Goal: Task Accomplishment & Management: Manage account settings

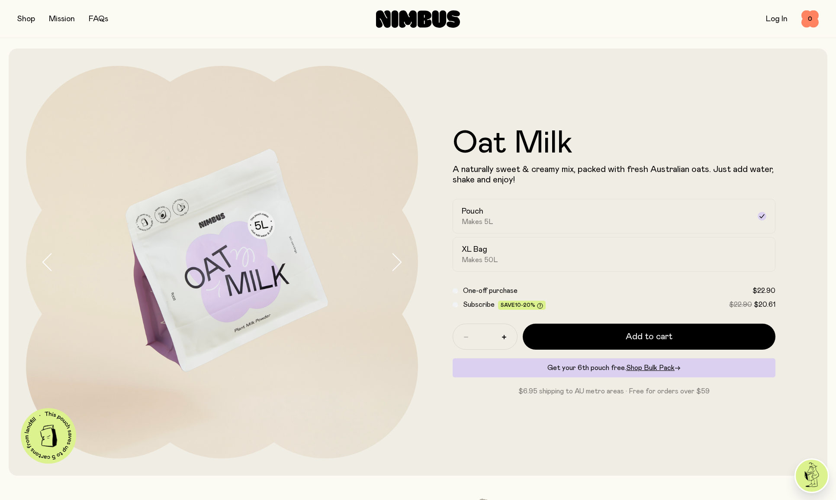
click at [774, 22] on link "Log In" at bounding box center [777, 19] width 22 height 8
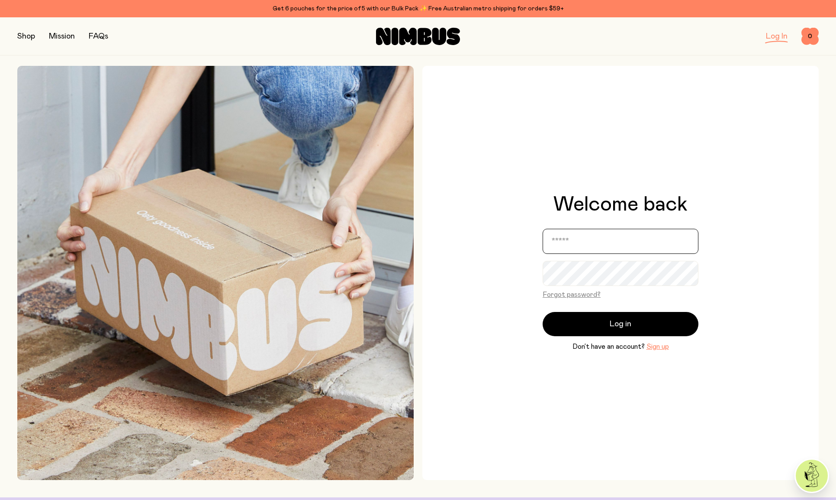
type input "**********"
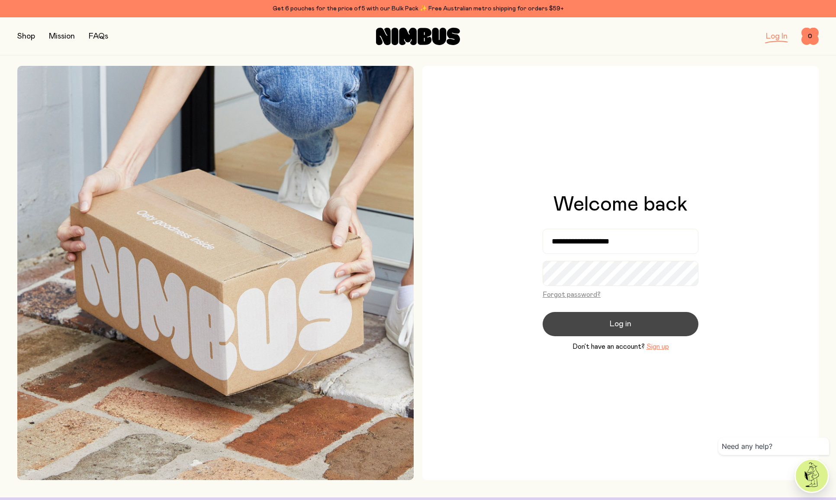
click at [628, 326] on span "Log in" at bounding box center [621, 324] width 22 height 12
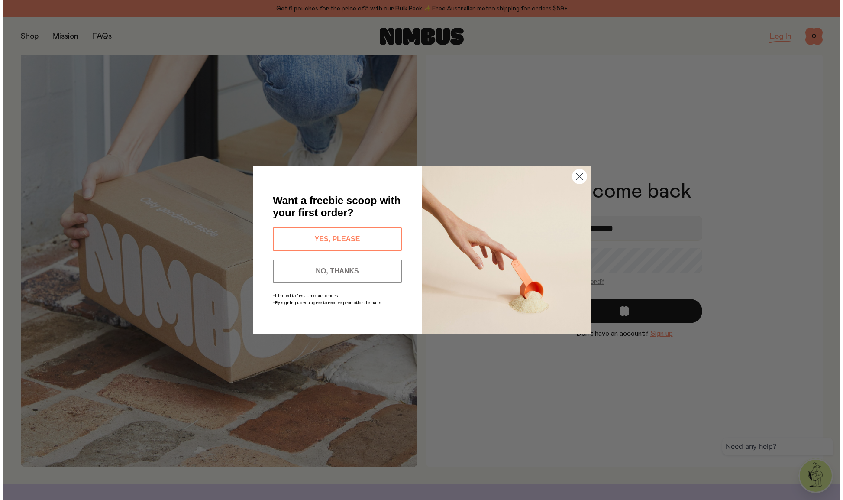
scroll to position [13, 0]
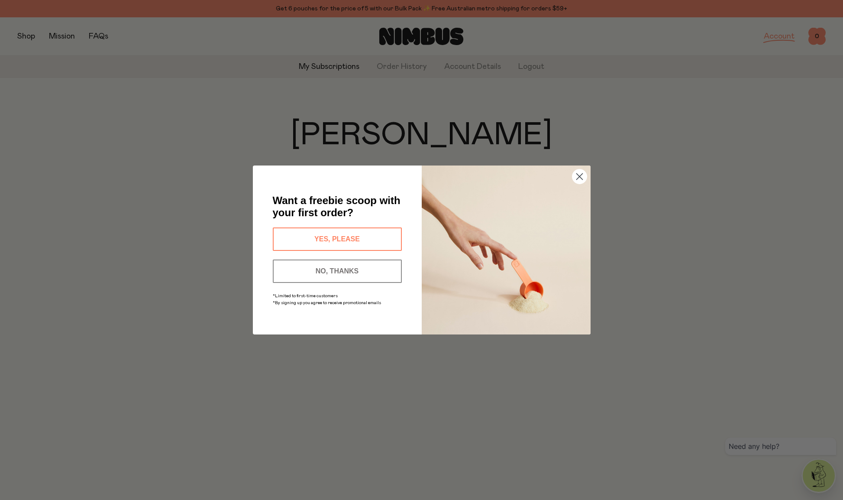
click at [584, 177] on circle "Close dialog" at bounding box center [579, 176] width 14 height 14
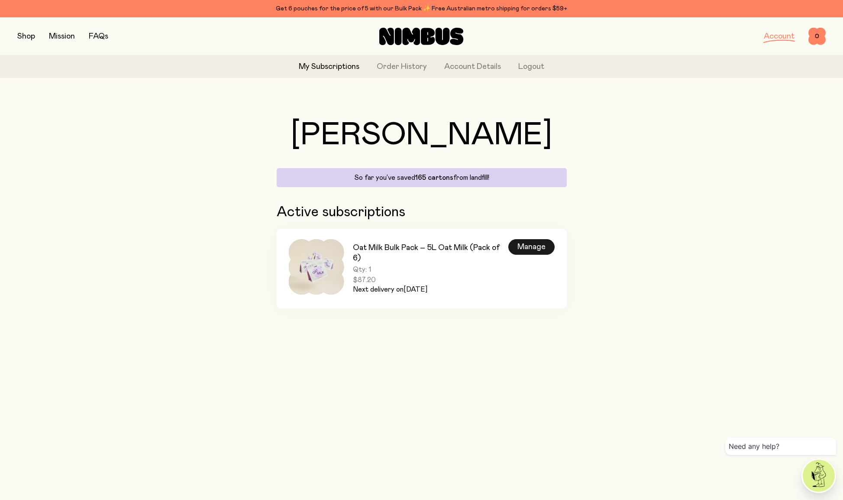
click at [526, 244] on div "Manage" at bounding box center [531, 247] width 46 height 16
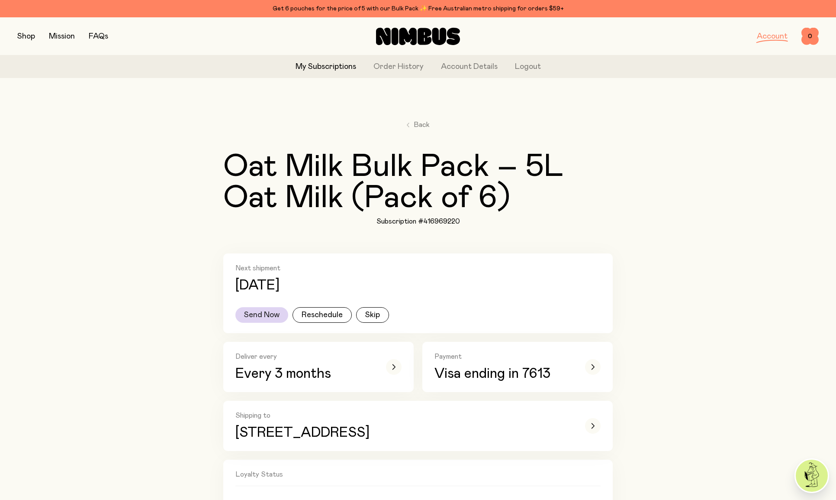
click at [273, 314] on button "Send Now" at bounding box center [261, 315] width 53 height 16
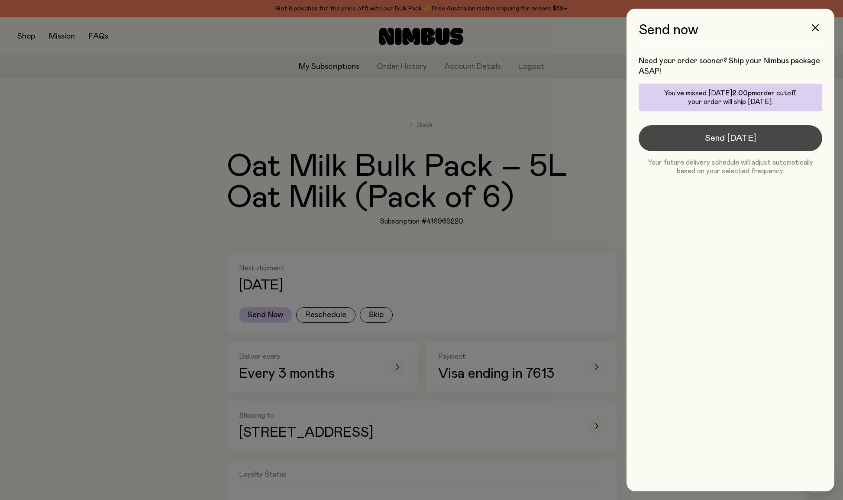
click at [708, 144] on button "Send [DATE]" at bounding box center [730, 138] width 184 height 26
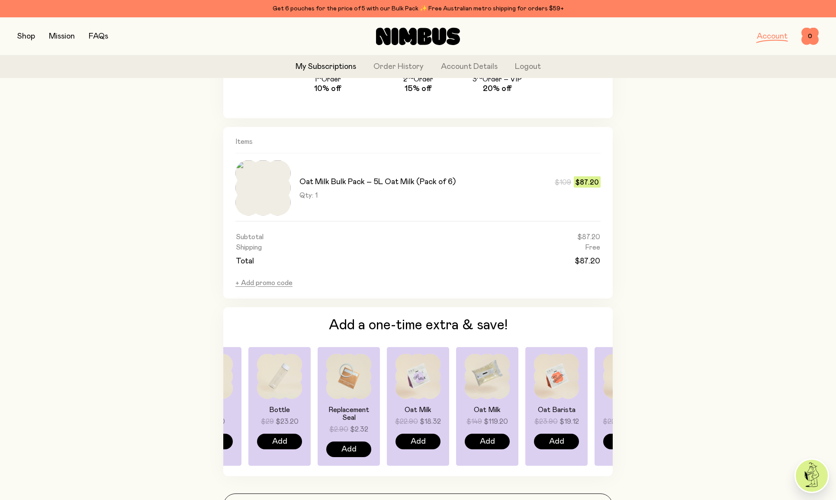
scroll to position [517, 0]
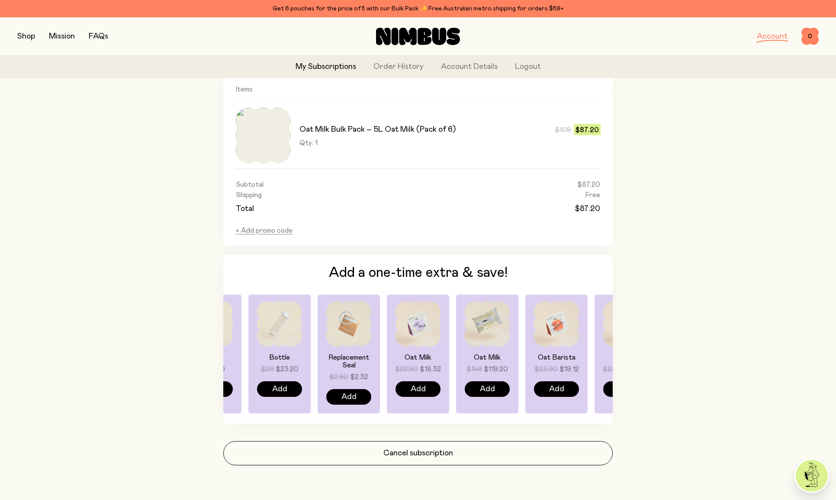
click at [496, 332] on img at bounding box center [487, 323] width 45 height 45
click at [495, 350] on div "Oat Milk $149 $119.20 Add" at bounding box center [487, 353] width 62 height 119
click at [492, 356] on h4 "Oat Milk" at bounding box center [487, 357] width 45 height 8
click at [493, 354] on h4 "Oat Milk" at bounding box center [487, 357] width 45 height 8
click at [490, 332] on img at bounding box center [487, 323] width 45 height 45
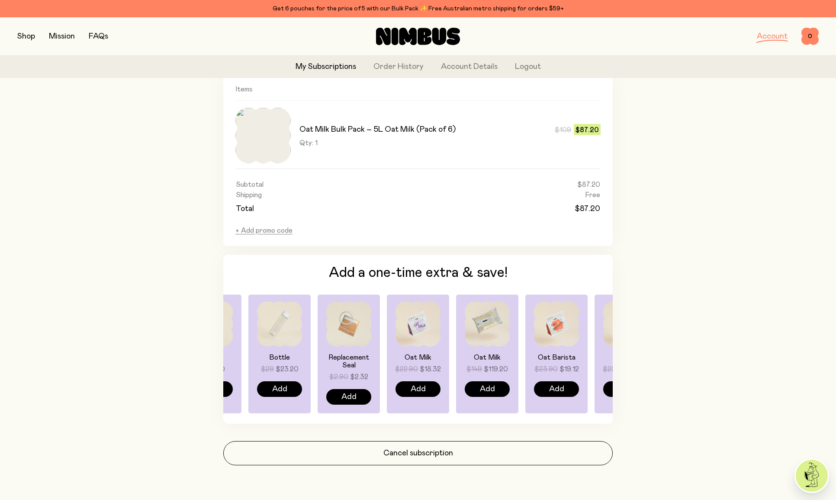
click at [490, 332] on img at bounding box center [487, 323] width 45 height 45
click at [497, 361] on div "Oat Milk $149 $119.20" at bounding box center [487, 363] width 45 height 21
drag, startPoint x: 497, startPoint y: 356, endPoint x: 507, endPoint y: 340, distance: 18.9
click at [497, 356] on h4 "Oat Milk" at bounding box center [487, 357] width 45 height 8
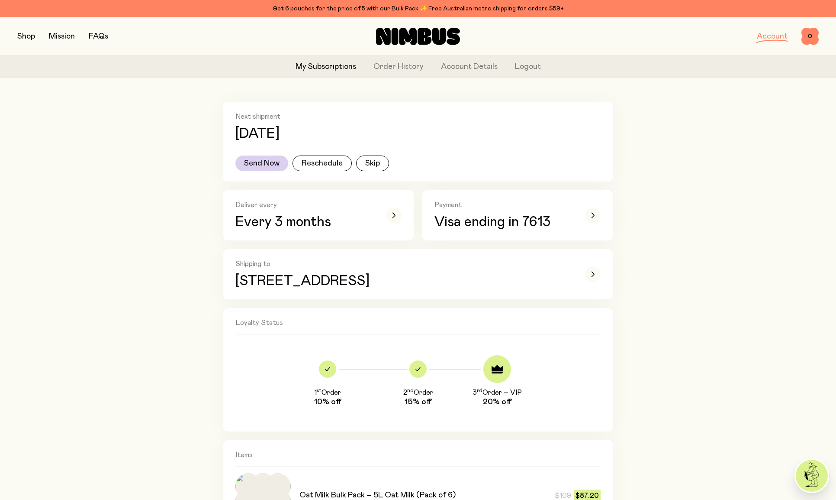
scroll to position [149, 0]
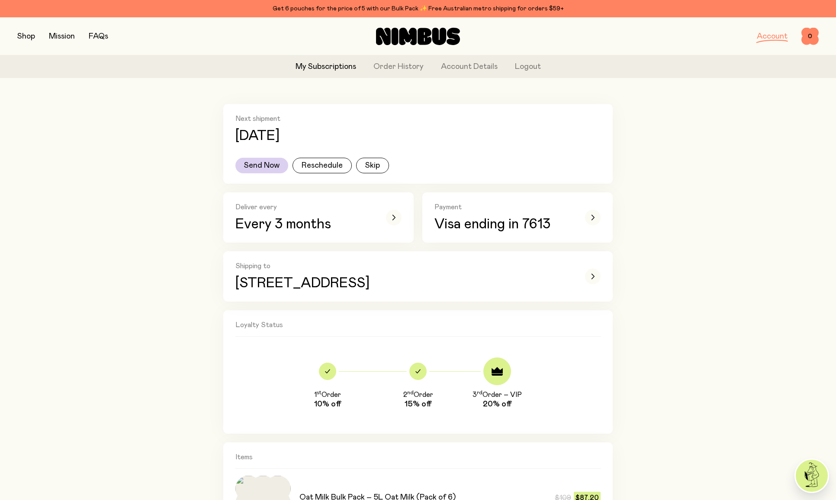
click at [28, 35] on button "button" at bounding box center [26, 36] width 18 height 12
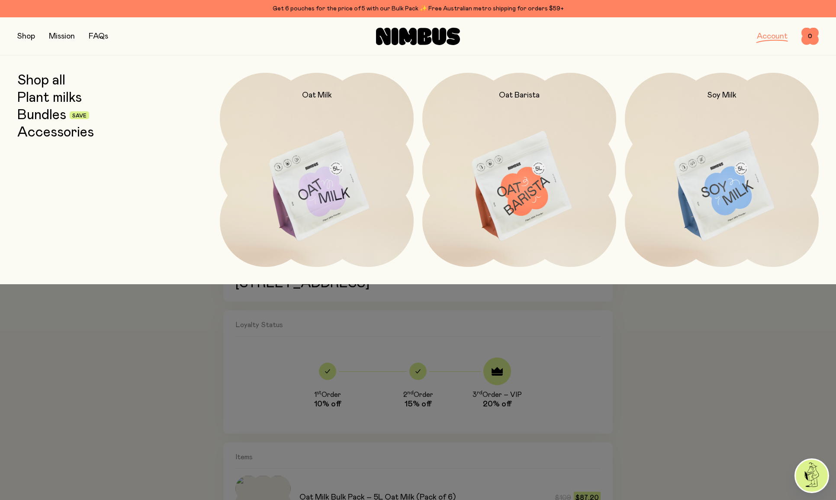
click at [55, 81] on link "Shop all" at bounding box center [41, 81] width 48 height 16
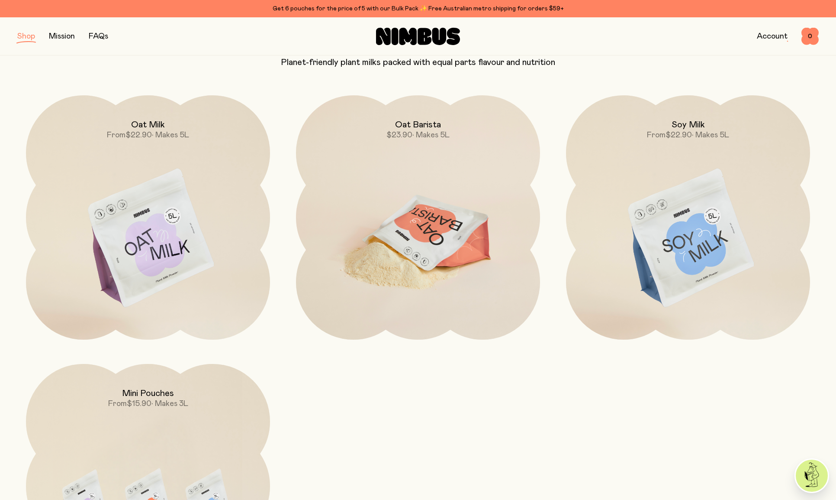
scroll to position [170, 0]
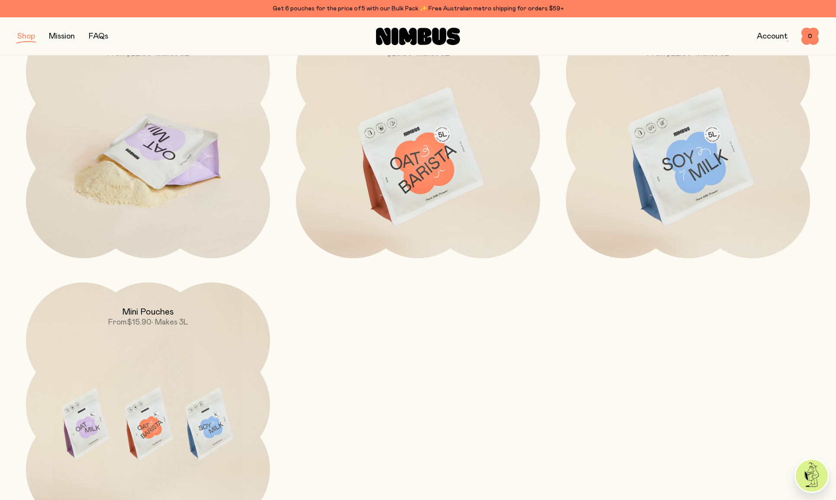
click at [219, 162] on img at bounding box center [148, 157] width 244 height 287
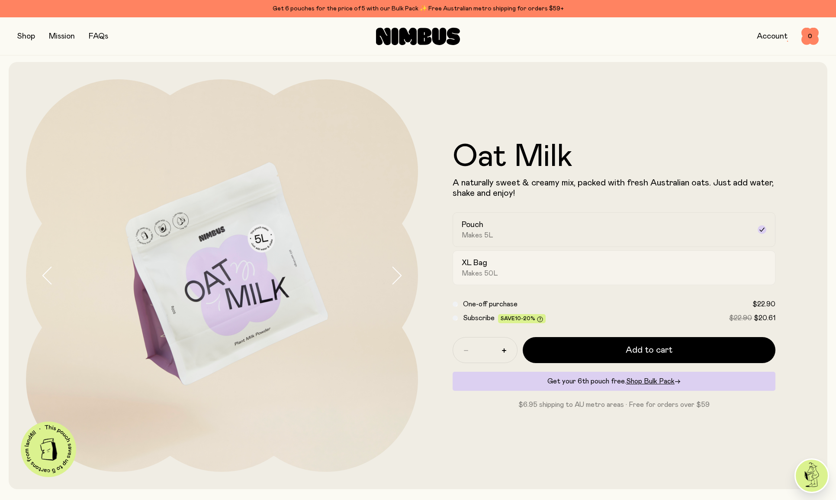
drag, startPoint x: 534, startPoint y: 268, endPoint x: 541, endPoint y: 268, distance: 6.5
click at [534, 268] on div "XL Bag Makes 50L" at bounding box center [606, 268] width 289 height 20
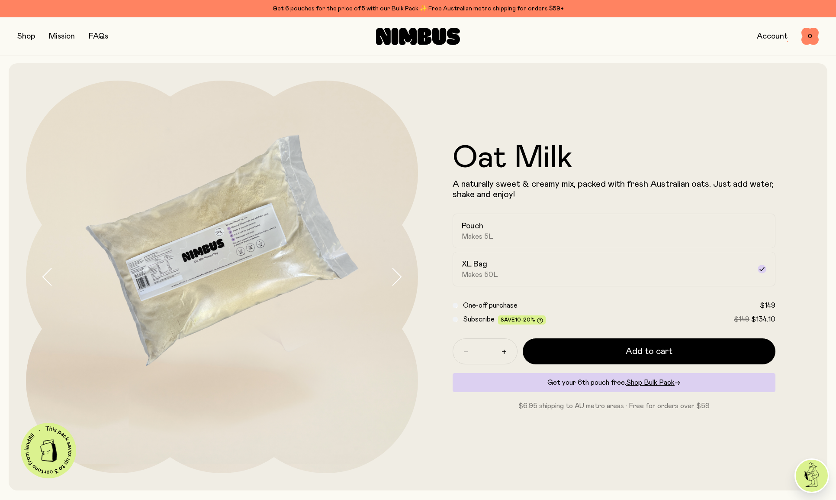
drag, startPoint x: 615, startPoint y: 348, endPoint x: 400, endPoint y: 269, distance: 229.2
click at [402, 268] on div "Oat Milk A naturally sweet & creamy mix, packed with fresh Australian oats. Jus…" at bounding box center [418, 276] width 784 height 427
click at [398, 275] on icon "button" at bounding box center [396, 277] width 12 height 18
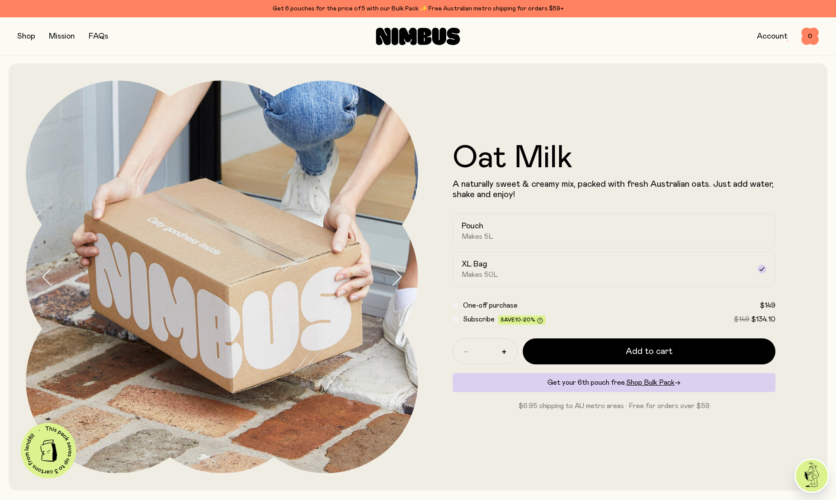
click at [51, 274] on icon "button" at bounding box center [48, 277] width 12 height 18
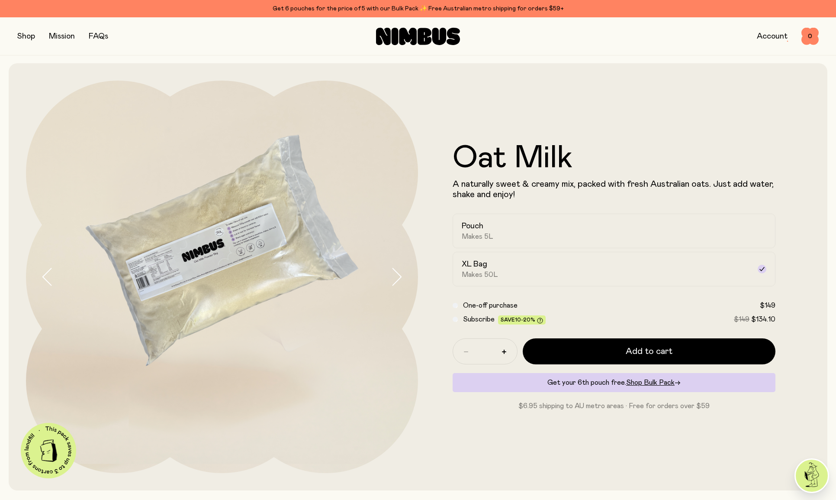
scroll to position [0, 0]
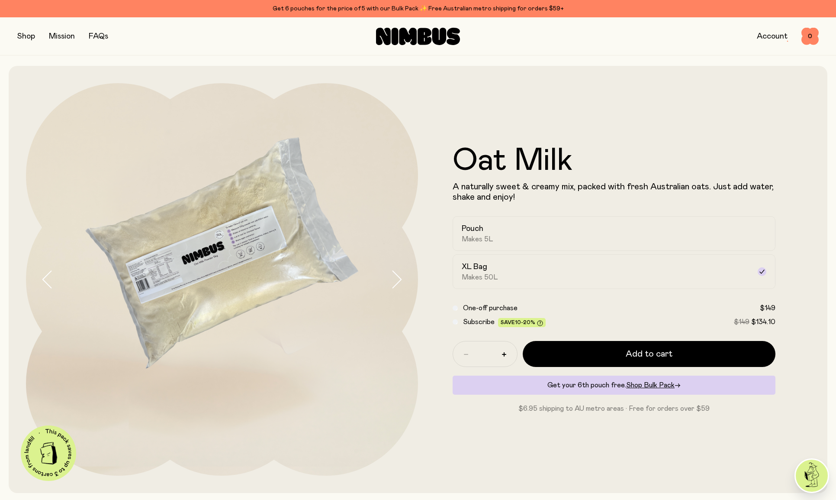
click at [392, 278] on icon "button" at bounding box center [396, 279] width 12 height 18
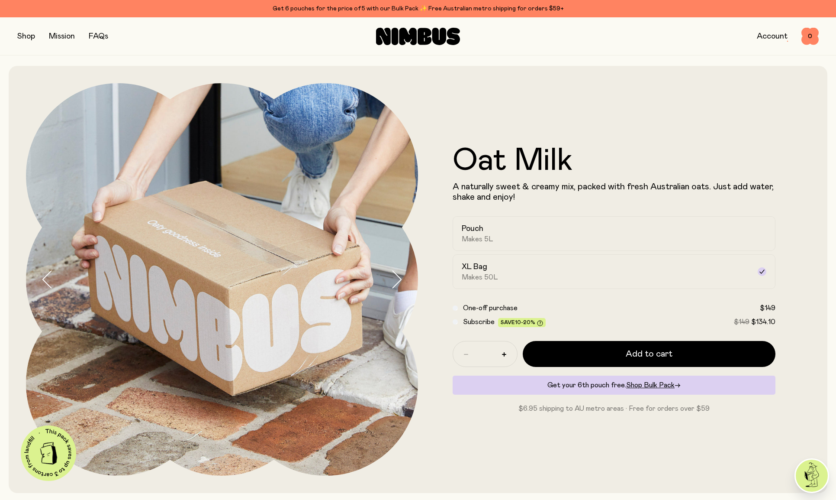
click at [53, 283] on icon "button" at bounding box center [48, 279] width 12 height 18
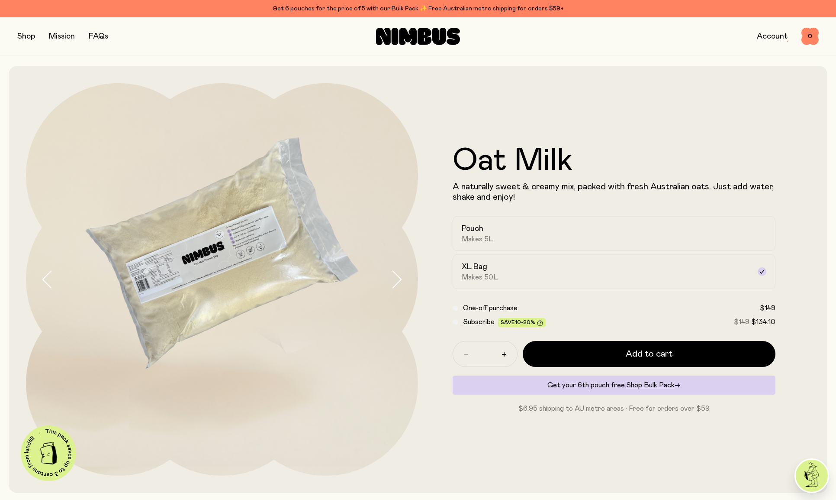
click at [767, 33] on link "Account" at bounding box center [772, 36] width 31 height 8
